Goal: Navigation & Orientation: Understand site structure

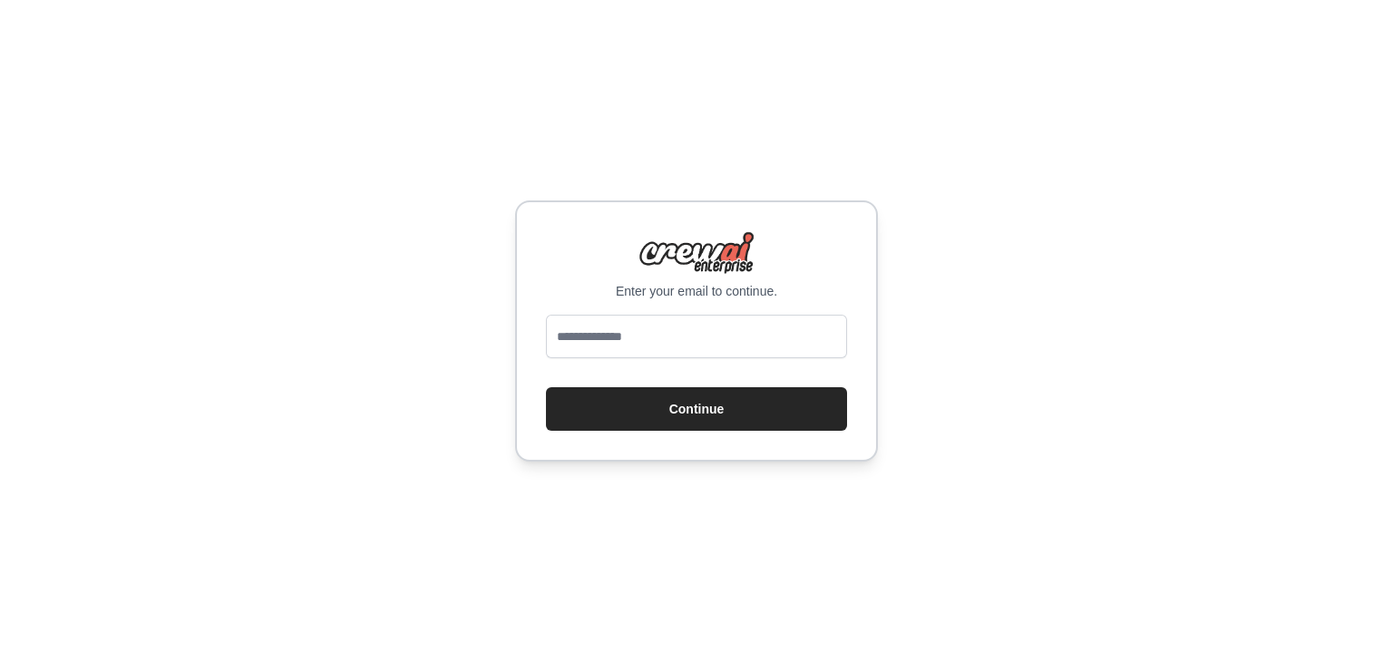
type input "**********"
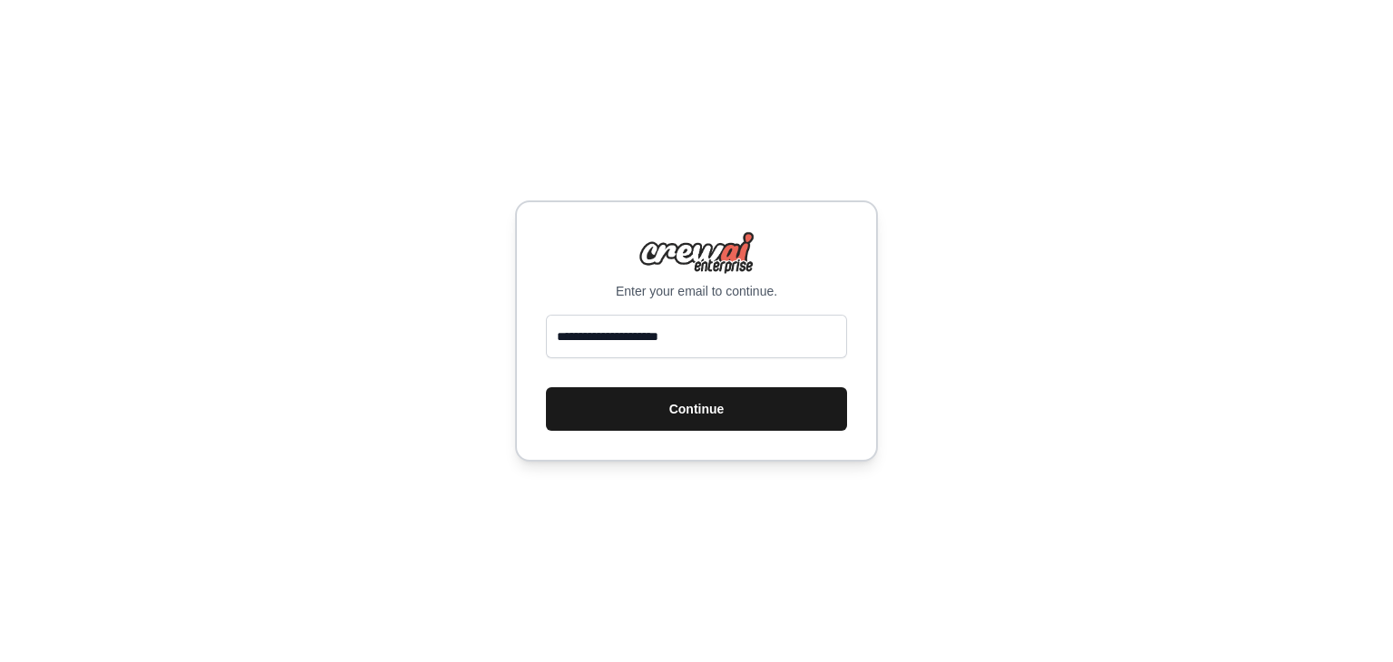
click at [654, 397] on button "Continue" at bounding box center [696, 409] width 301 height 44
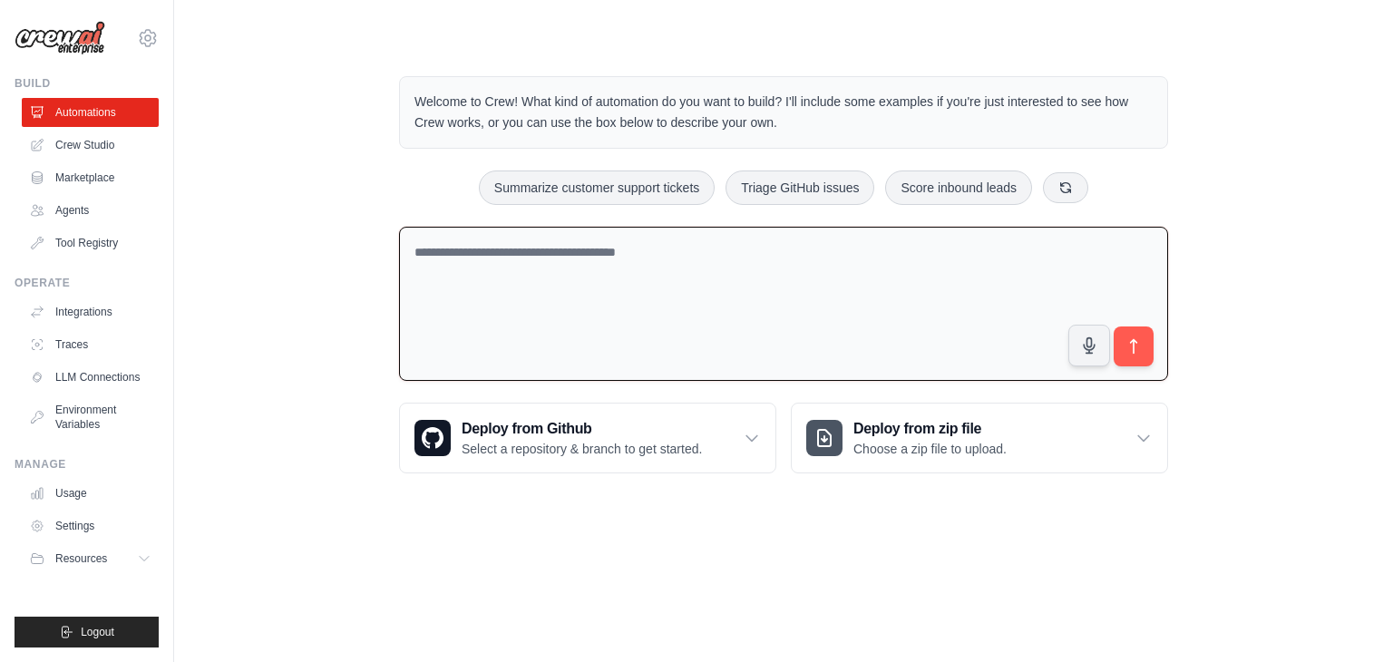
drag, startPoint x: 400, startPoint y: 306, endPoint x: 384, endPoint y: 306, distance: 15.4
click at [393, 306] on div "Welcome to Crew! What kind of automation do you want to build? I'll include som…" at bounding box center [783, 274] width 812 height 455
click at [88, 369] on link "LLM Connections" at bounding box center [92, 377] width 137 height 29
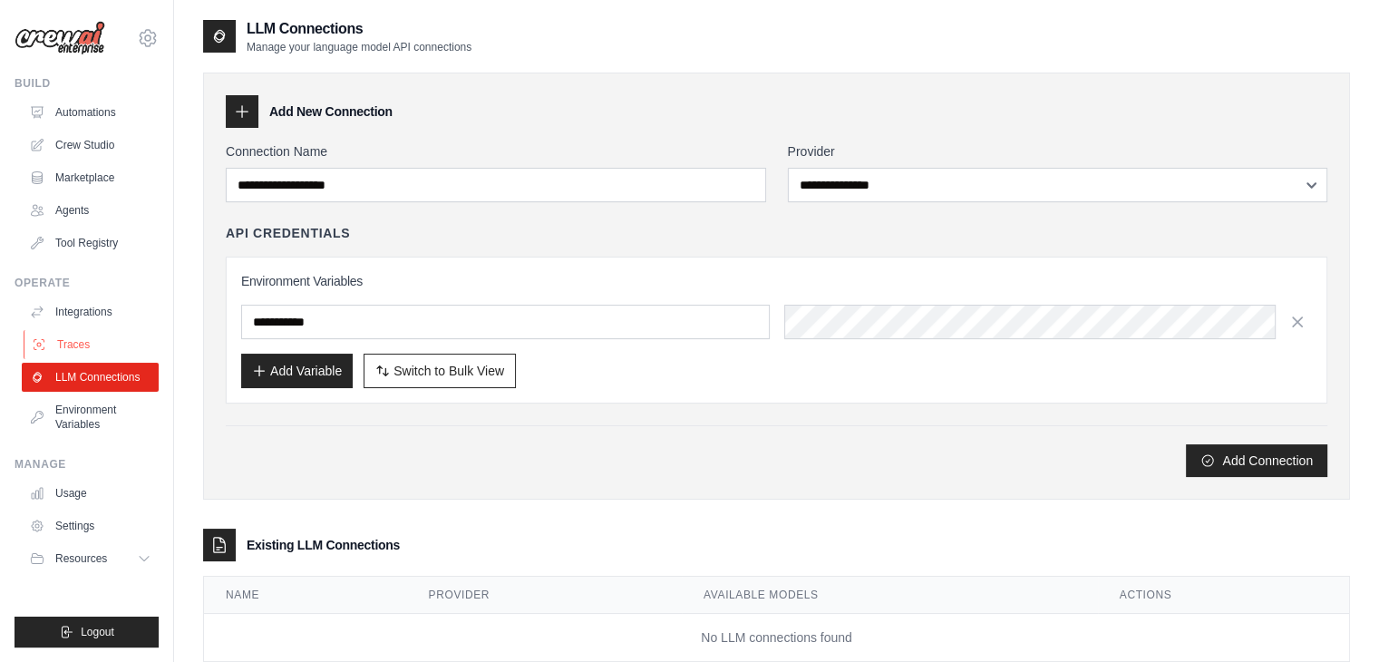
click at [93, 345] on link "Traces" at bounding box center [92, 344] width 137 height 29
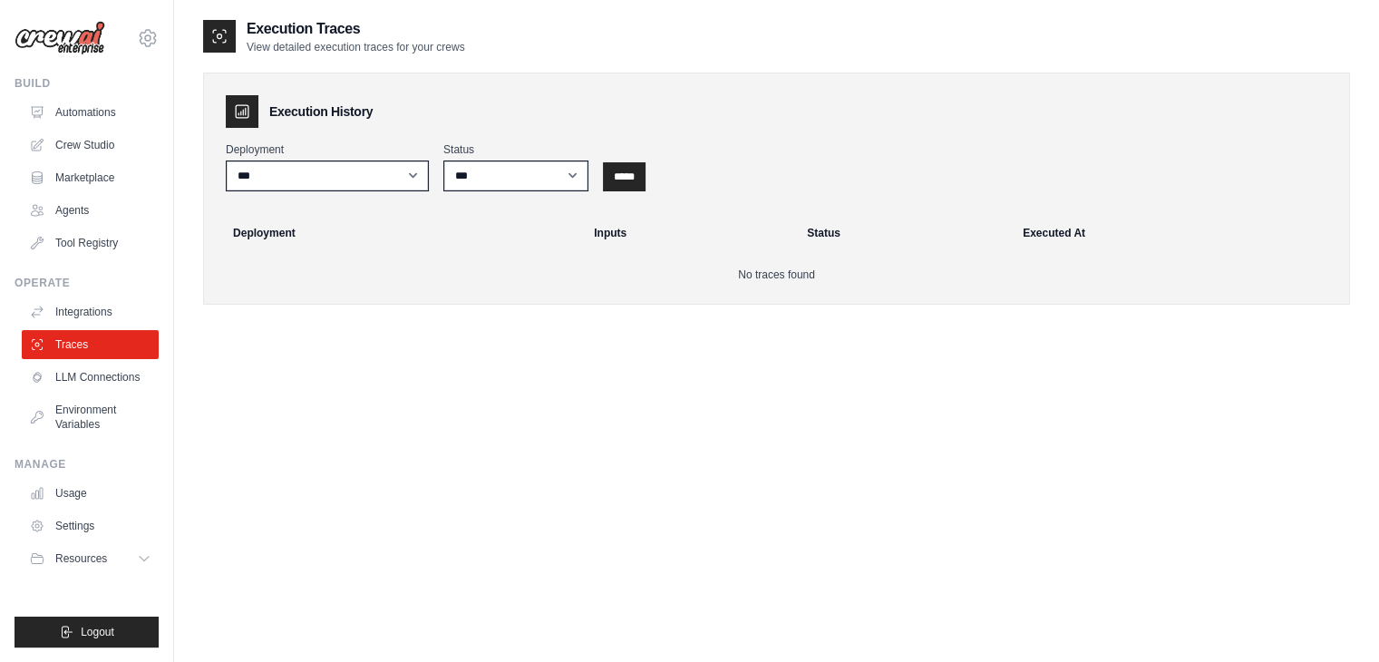
click at [91, 288] on div "Operate" at bounding box center [87, 283] width 144 height 15
click at [46, 219] on link "Agents" at bounding box center [92, 210] width 137 height 29
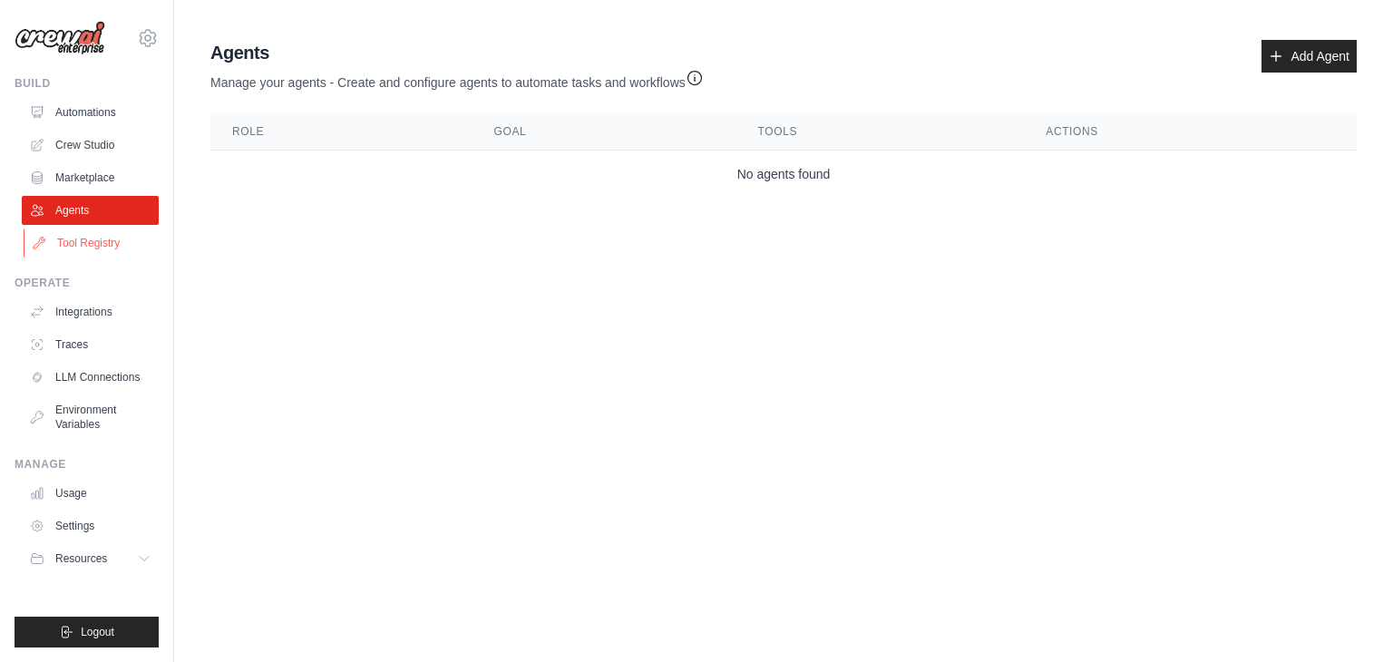
click at [47, 240] on link "Tool Registry" at bounding box center [92, 242] width 137 height 29
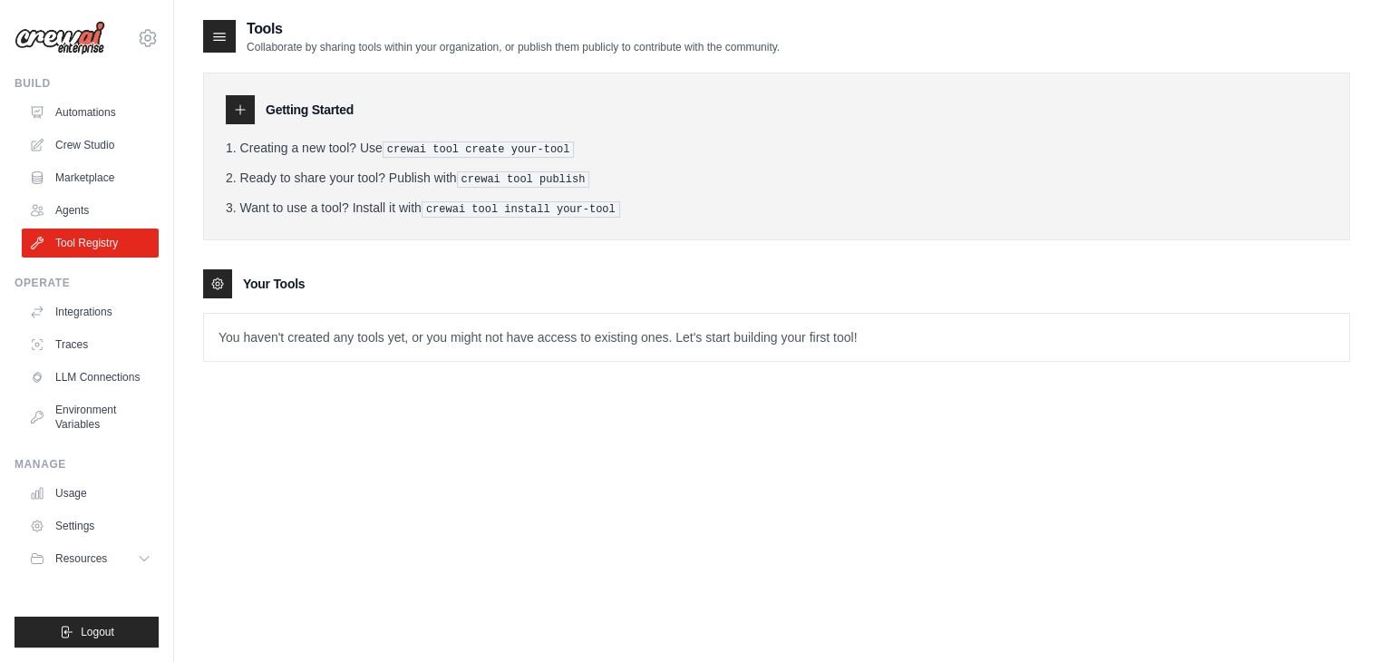
click at [112, 81] on div "Build" at bounding box center [87, 83] width 144 height 15
click at [95, 113] on link "Automations" at bounding box center [92, 112] width 137 height 29
